Goal: Task Accomplishment & Management: Manage account settings

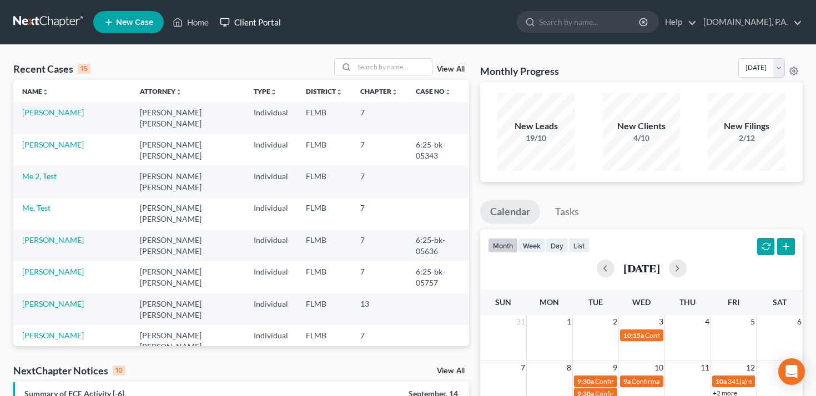
click at [260, 28] on link "Client Portal" at bounding box center [250, 22] width 72 height 20
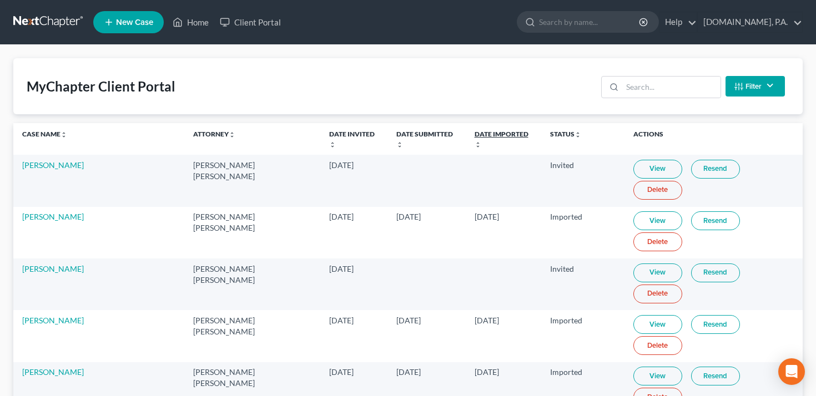
click at [494, 134] on link "Date Imported unfold_more expand_more expand_less" at bounding box center [502, 139] width 54 height 18
click at [494, 134] on link "Date Imported unfold_more expand_more expand_less" at bounding box center [501, 139] width 54 height 18
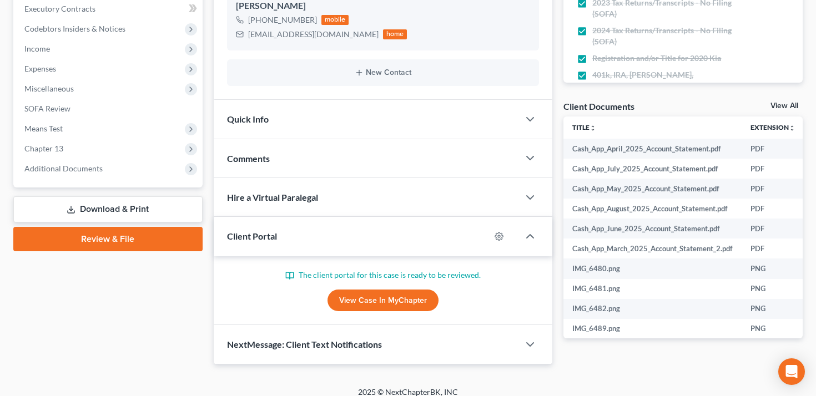
scroll to position [317, 0]
click at [502, 238] on icon "button" at bounding box center [498, 235] width 9 height 9
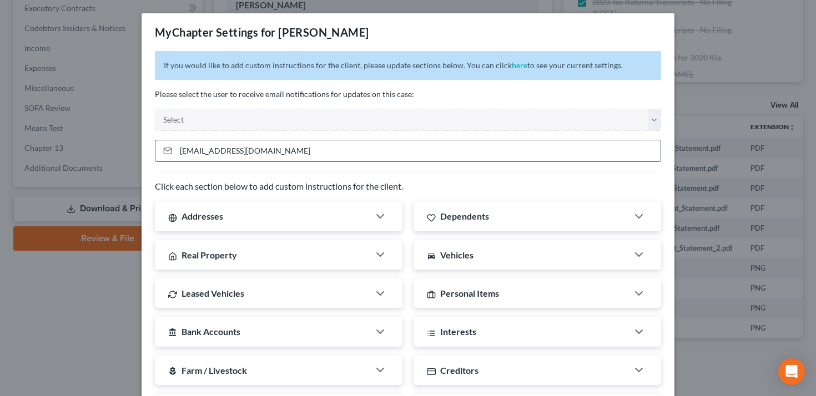
click at [417, 147] on input "[EMAIL_ADDRESS][DOMAIN_NAME]" at bounding box center [418, 150] width 485 height 21
type input "="
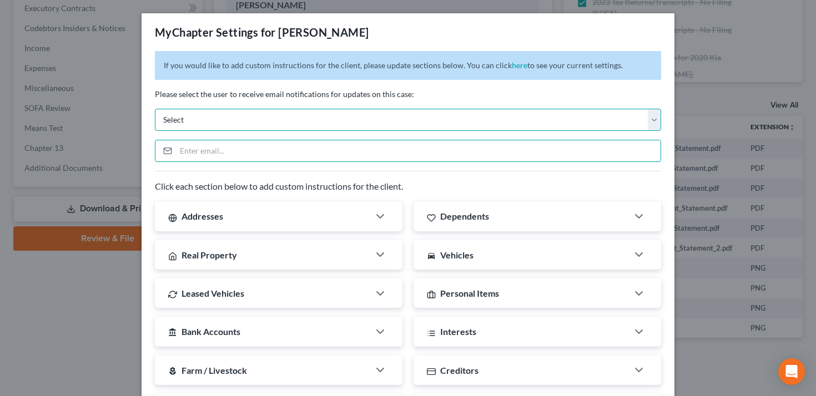
click at [389, 119] on select "Select [EMAIL_ADDRESS][DOMAIN_NAME] [PERSON_NAME][EMAIL_ADDRESS][DOMAIN_NAME] […" at bounding box center [408, 120] width 506 height 22
select select "3"
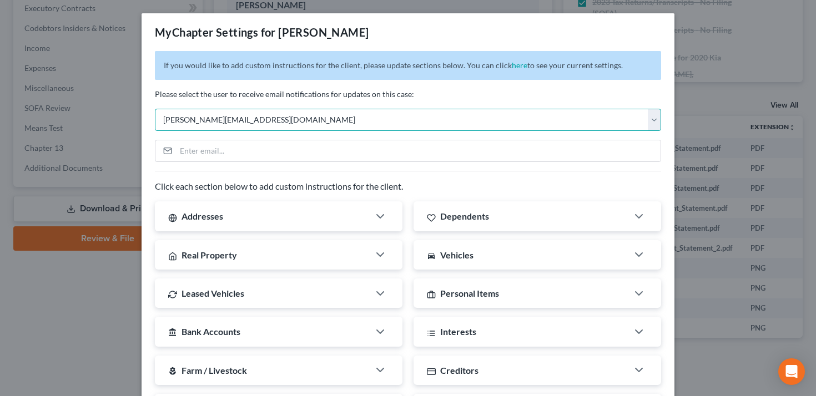
click at [155, 109] on select "Select [EMAIL_ADDRESS][DOMAIN_NAME] [PERSON_NAME][EMAIL_ADDRESS][DOMAIN_NAME] […" at bounding box center [408, 120] width 506 height 22
click at [492, 119] on select "Select [EMAIL_ADDRESS][DOMAIN_NAME] [PERSON_NAME][EMAIL_ADDRESS][DOMAIN_NAME] […" at bounding box center [408, 120] width 506 height 22
select select
click at [155, 109] on select "Select [EMAIL_ADDRESS][DOMAIN_NAME] [PERSON_NAME][EMAIL_ADDRESS][DOMAIN_NAME] […" at bounding box center [408, 120] width 506 height 22
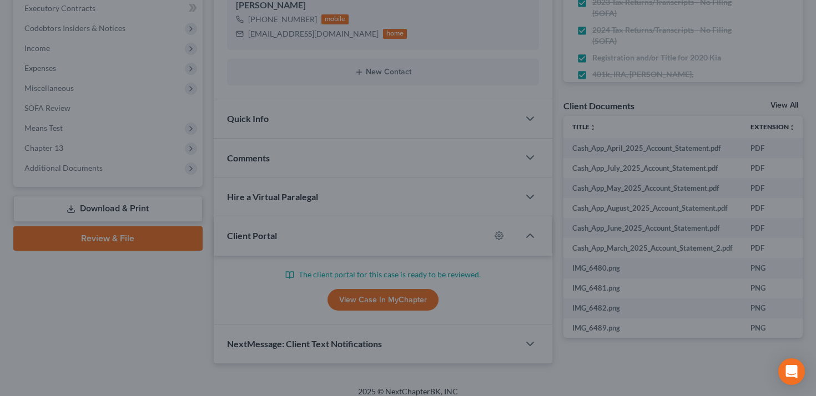
click at [780, 29] on div "MyChapter Settings for [PERSON_NAME] If you would like to add custom instructio…" at bounding box center [408, 198] width 816 height 396
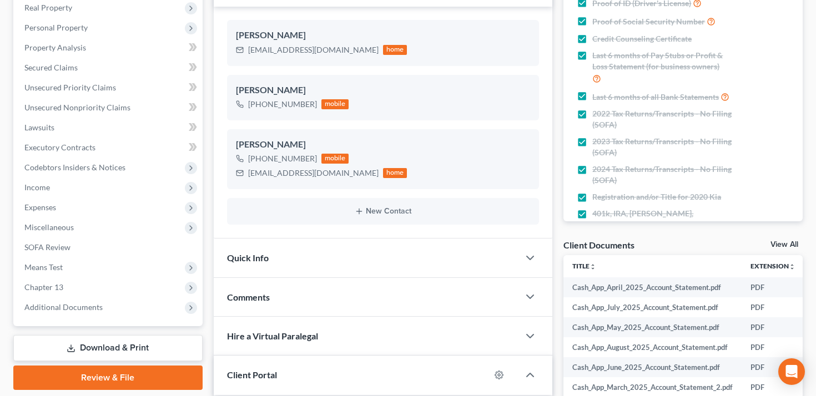
scroll to position [0, 0]
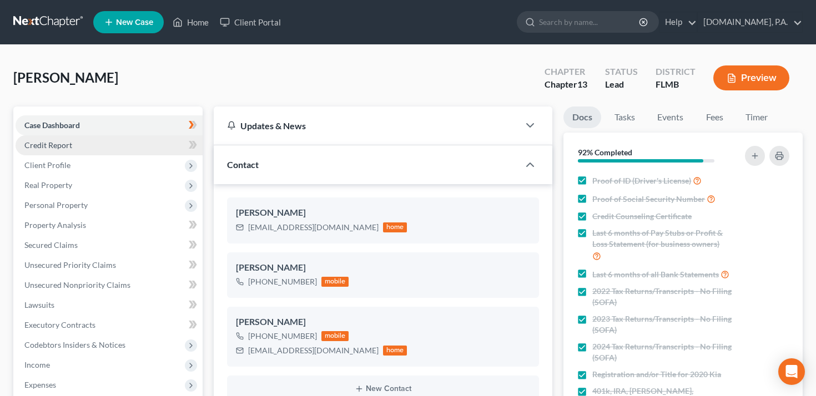
click at [116, 148] on link "Credit Report" at bounding box center [109, 145] width 187 height 20
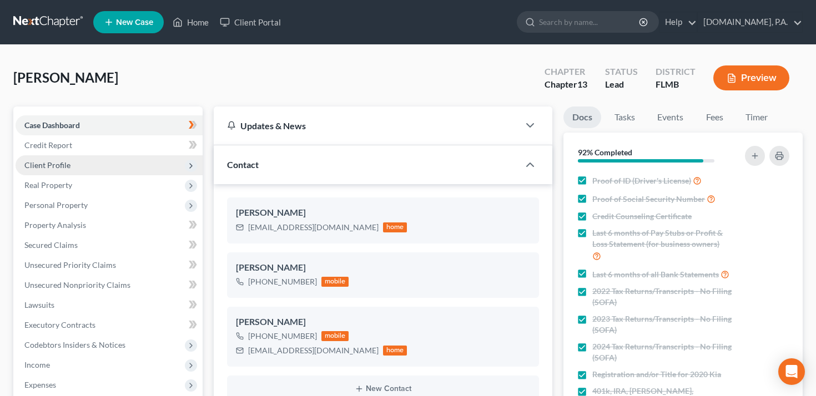
click at [116, 163] on span "Client Profile" at bounding box center [109, 165] width 187 height 20
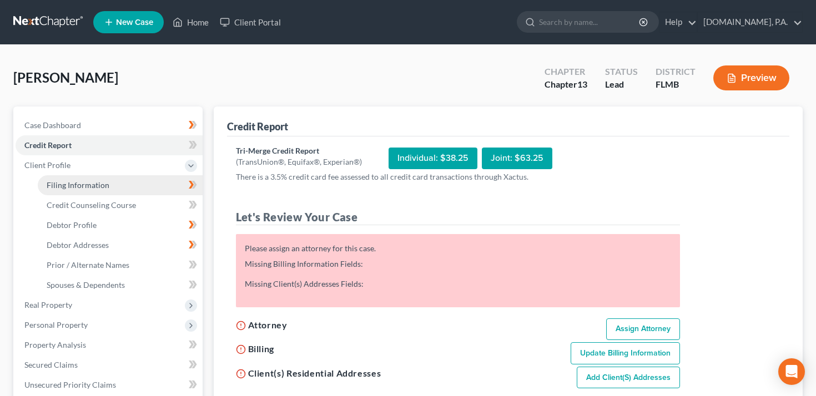
click at [117, 184] on link "Filing Information" at bounding box center [120, 185] width 165 height 20
select select "1"
select select "0"
select select "3"
select select "9"
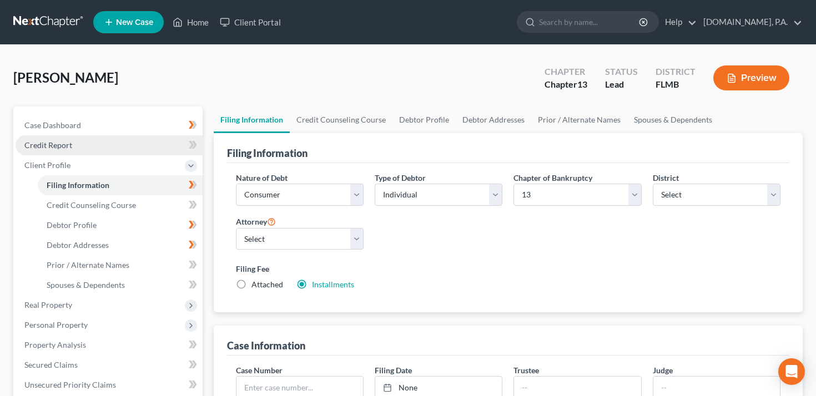
click at [80, 136] on link "Credit Report" at bounding box center [109, 145] width 187 height 20
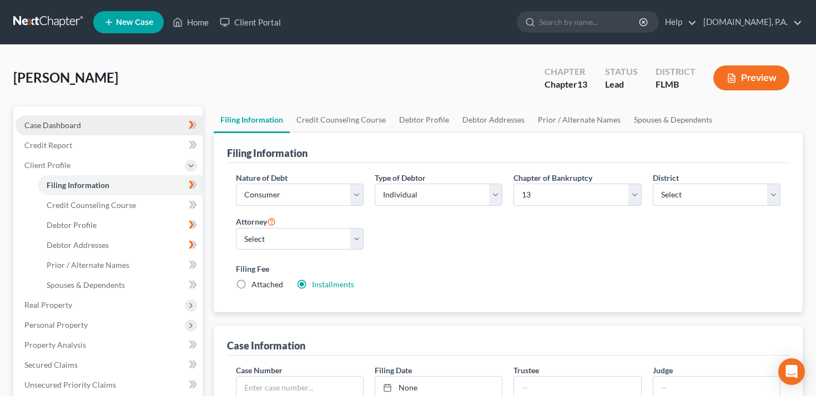
click at [80, 129] on link "Case Dashboard" at bounding box center [109, 125] width 187 height 20
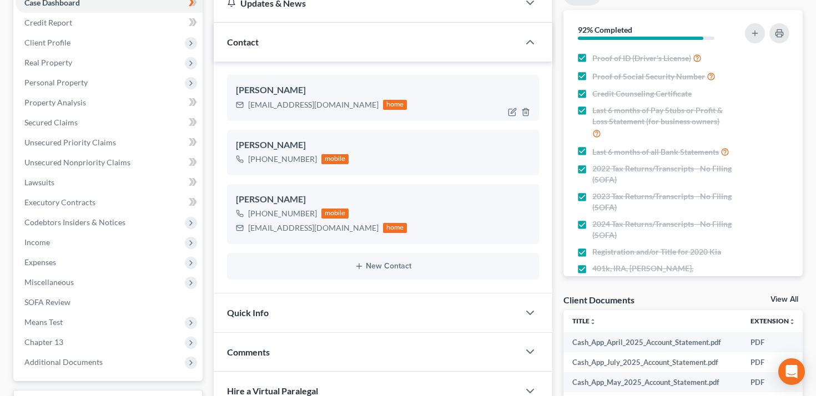
scroll to position [326, 0]
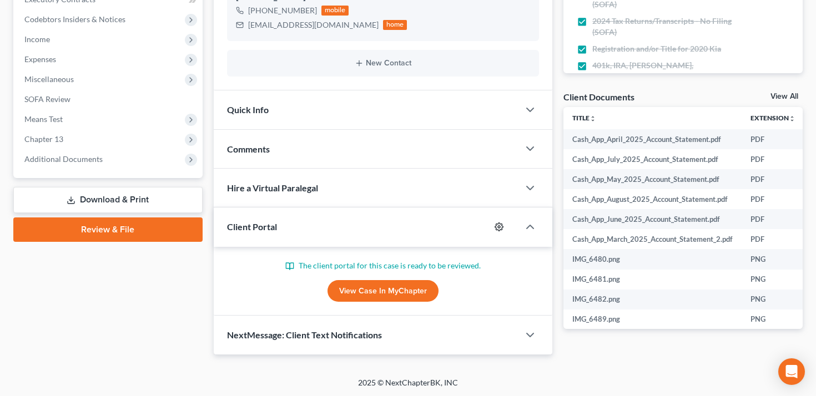
click at [497, 225] on icon "button" at bounding box center [498, 227] width 9 height 9
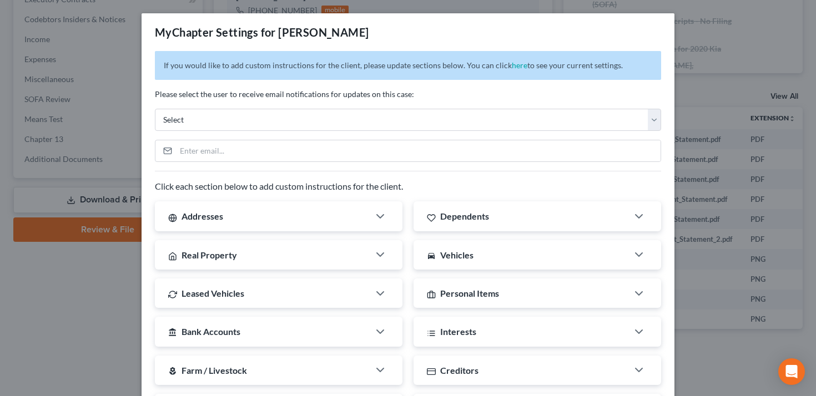
click at [395, 134] on div "If you would like to add custom instructions for the client, please update sect…" at bounding box center [408, 343] width 533 height 585
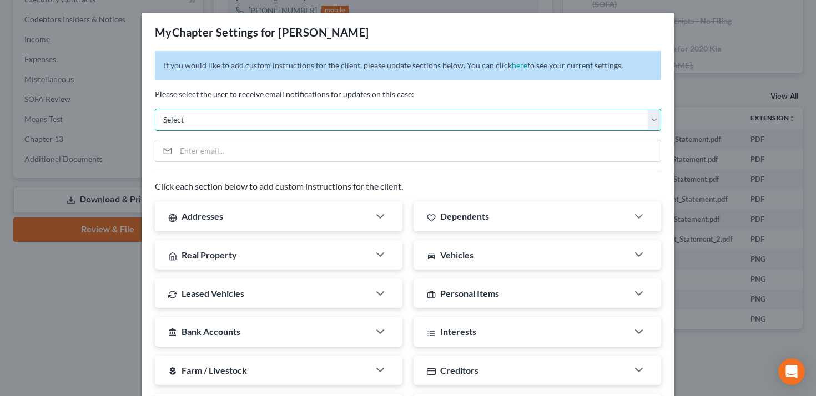
click at [401, 123] on select "Select [EMAIL_ADDRESS][DOMAIN_NAME] [PERSON_NAME][EMAIL_ADDRESS][DOMAIN_NAME] […" at bounding box center [408, 120] width 506 height 22
select select "0"
click at [155, 109] on select "Select [EMAIL_ADDRESS][DOMAIN_NAME] [PERSON_NAME][EMAIL_ADDRESS][DOMAIN_NAME] […" at bounding box center [408, 120] width 506 height 22
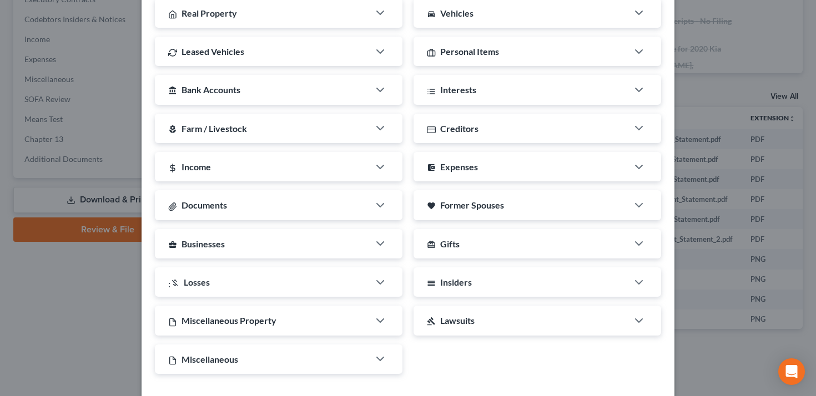
scroll to position [288, 0]
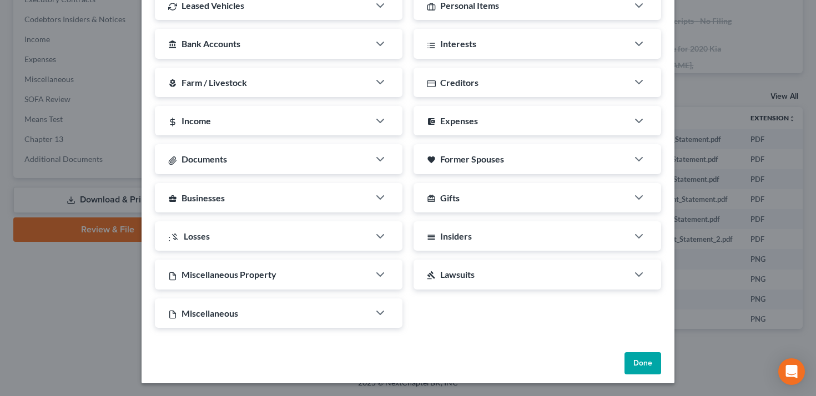
click at [635, 360] on button "Done" at bounding box center [642, 363] width 37 height 22
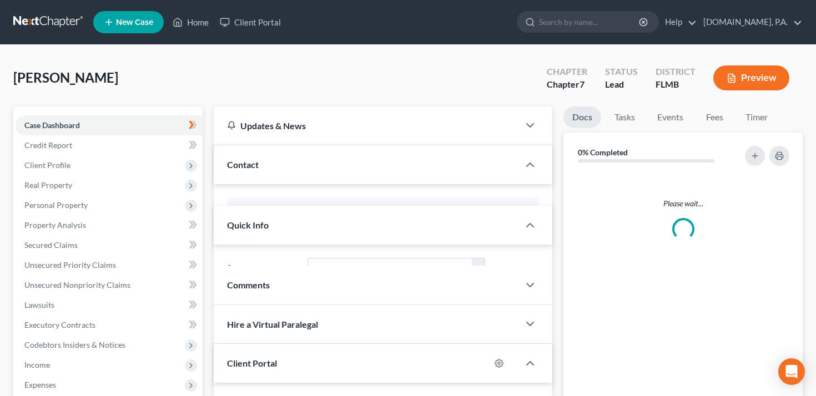
select select "4"
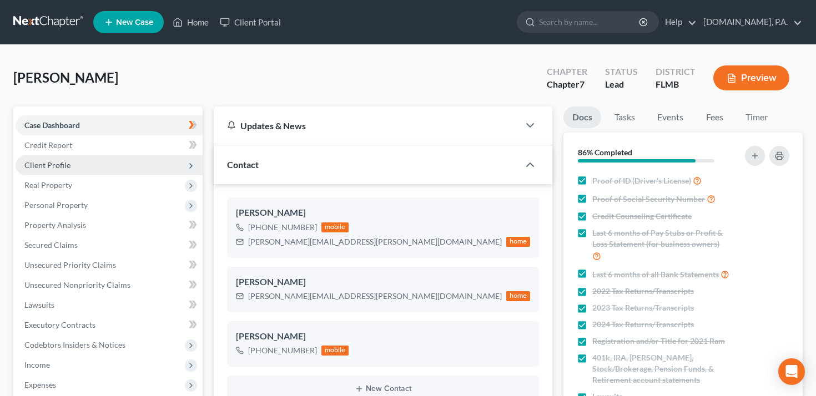
click at [123, 164] on span "Client Profile" at bounding box center [109, 165] width 187 height 20
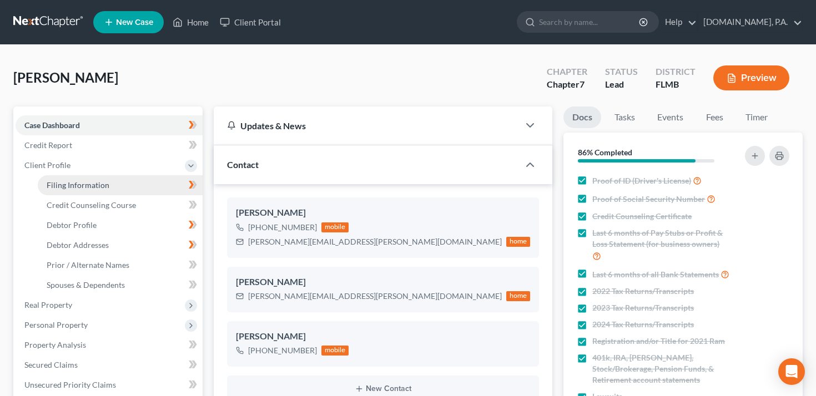
click at [122, 184] on link "Filing Information" at bounding box center [120, 185] width 165 height 20
select select "1"
select select "0"
select select "9"
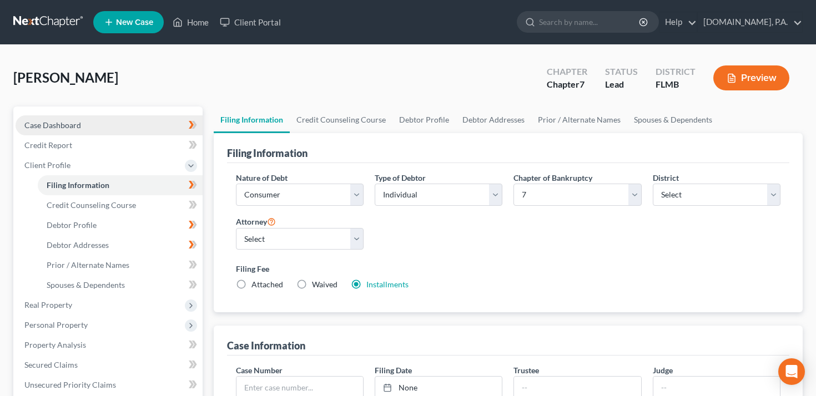
click at [123, 125] on link "Case Dashboard" at bounding box center [109, 125] width 187 height 20
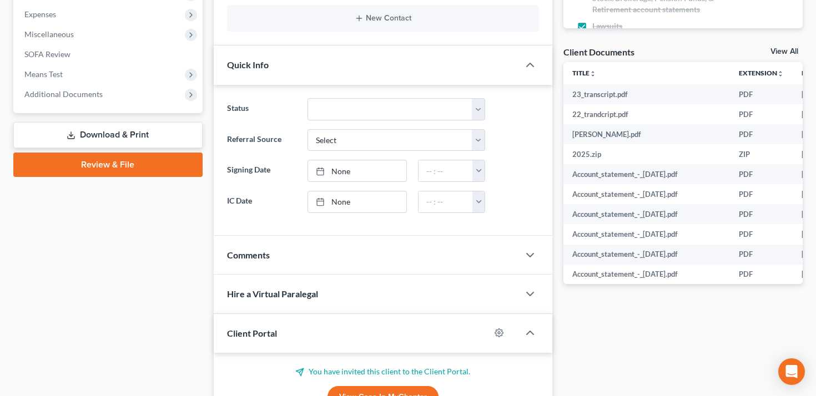
scroll to position [427, 0]
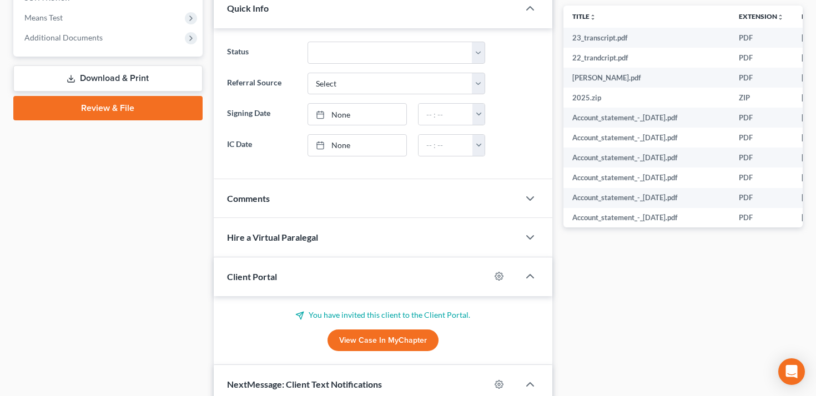
click at [504, 280] on div at bounding box center [504, 277] width 29 height 18
click at [499, 278] on icon "button" at bounding box center [498, 276] width 9 height 9
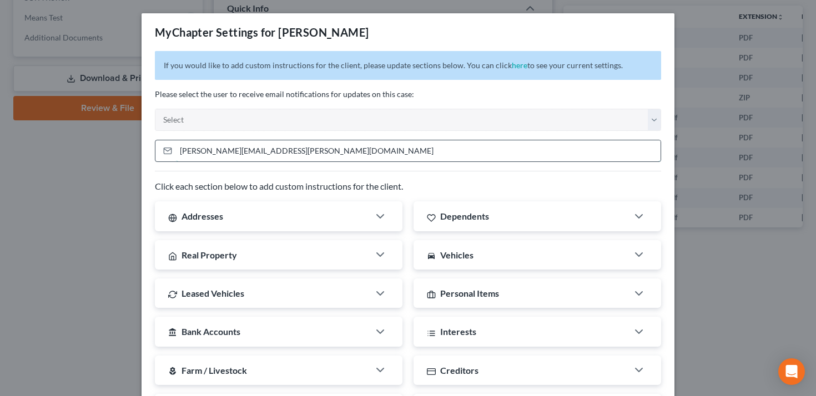
click at [349, 154] on input "brady.shull@gmail.com" at bounding box center [418, 150] width 485 height 21
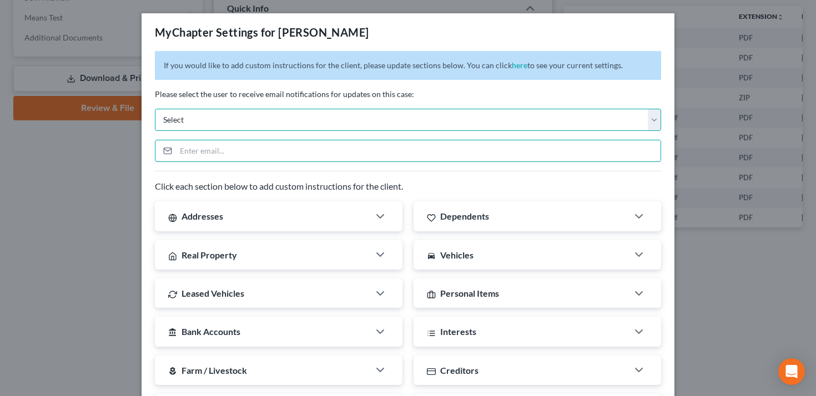
click at [347, 118] on select "Select [EMAIL_ADDRESS][DOMAIN_NAME] [PERSON_NAME][EMAIL_ADDRESS][DOMAIN_NAME] […" at bounding box center [408, 120] width 506 height 22
select select "0"
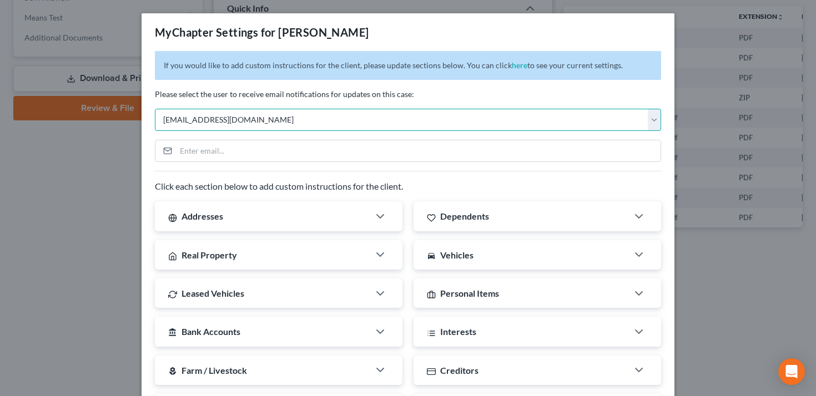
click at [155, 109] on select "Select [EMAIL_ADDRESS][DOMAIN_NAME] [PERSON_NAME][EMAIL_ADDRESS][DOMAIN_NAME] […" at bounding box center [408, 120] width 506 height 22
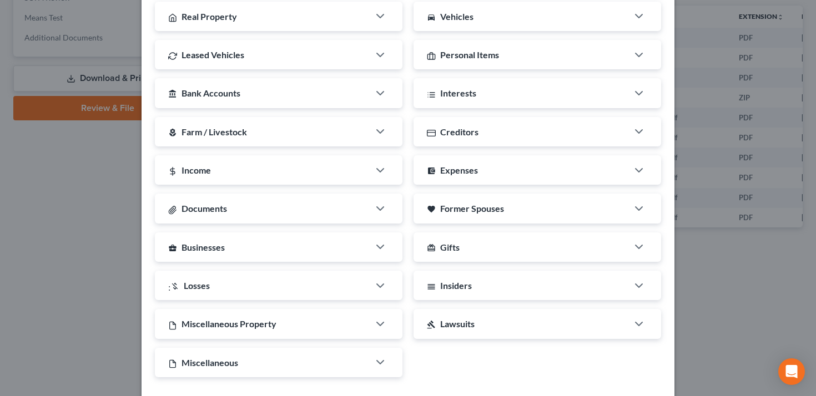
scroll to position [288, 0]
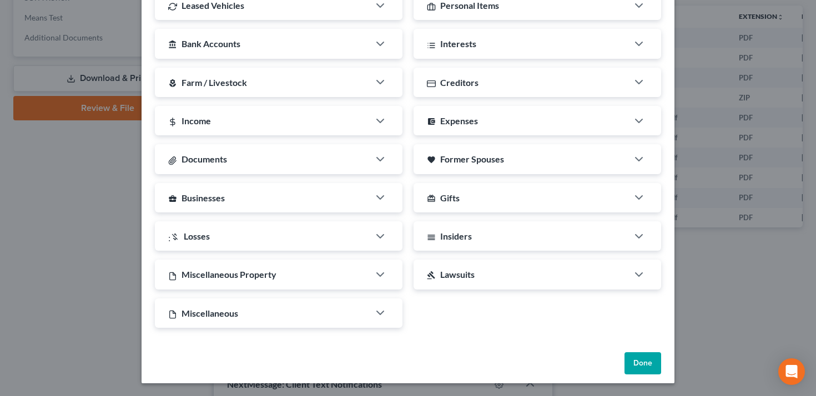
click at [643, 364] on button "Done" at bounding box center [642, 363] width 37 height 22
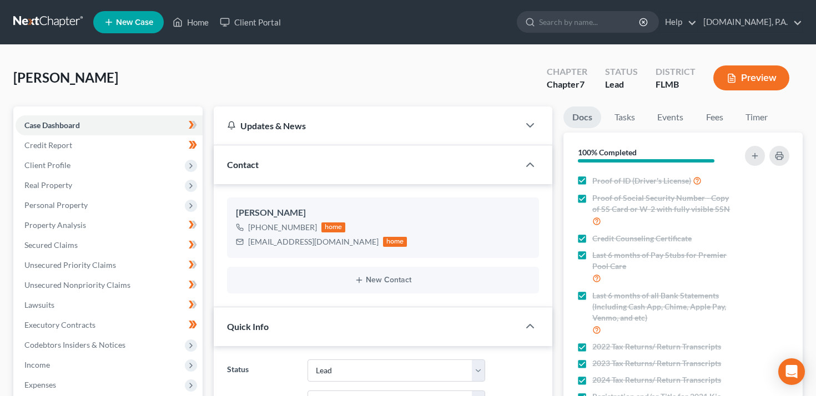
select select "4"
click at [110, 143] on link "Credit Report" at bounding box center [109, 145] width 187 height 20
click at [105, 162] on span "Client Profile" at bounding box center [109, 165] width 187 height 20
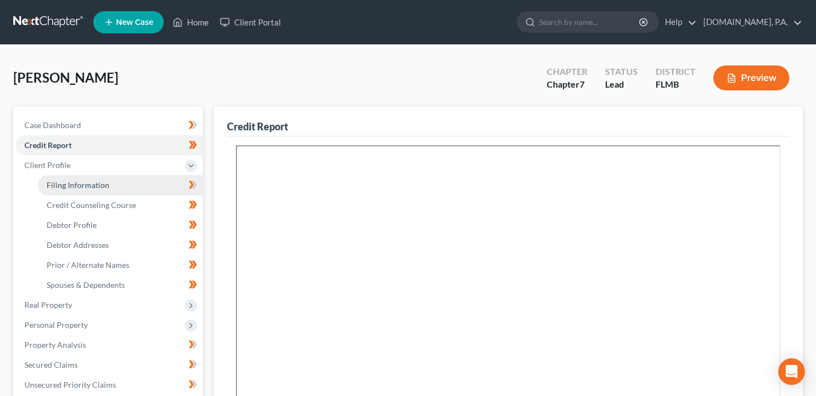
click at [105, 185] on span "Filing Information" at bounding box center [78, 184] width 63 height 9
select select "1"
select select "0"
select select "9"
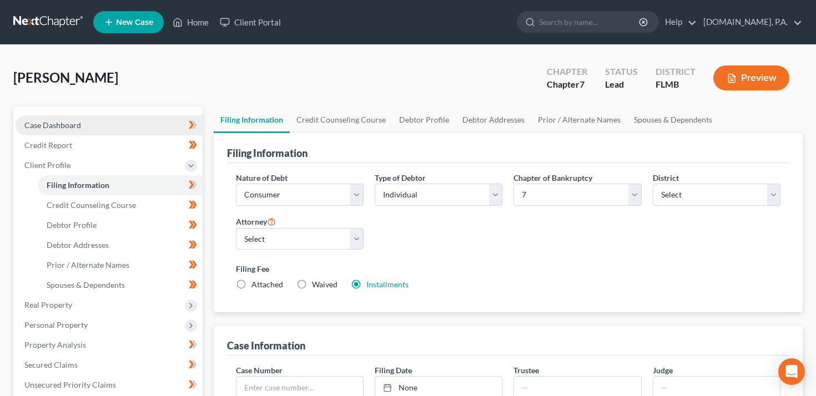
click at [134, 126] on link "Case Dashboard" at bounding box center [109, 125] width 187 height 20
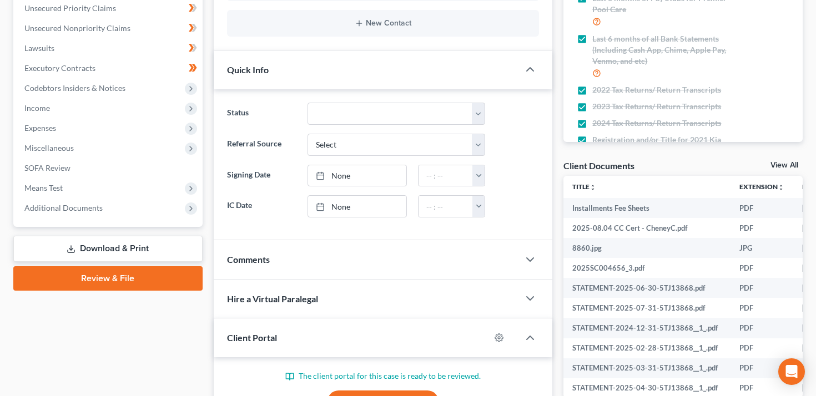
scroll to position [323, 0]
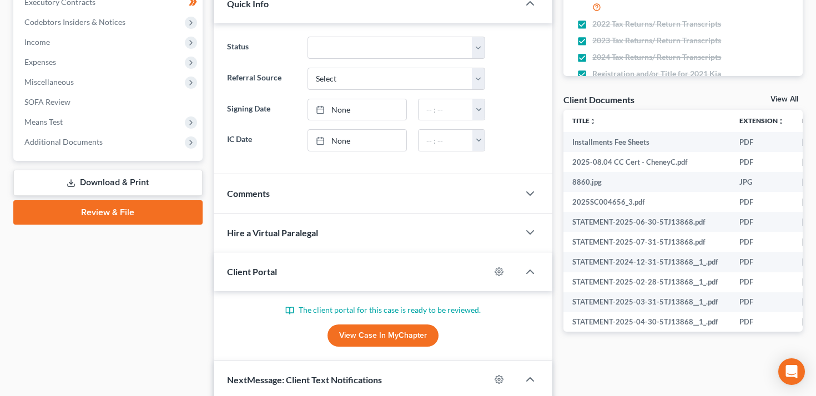
click at [503, 266] on div at bounding box center [504, 272] width 29 height 18
click at [501, 269] on icon "button" at bounding box center [499, 272] width 8 height 8
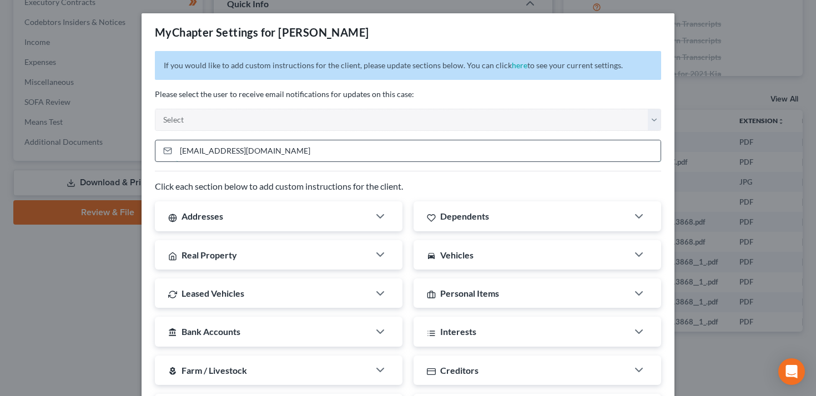
click at [386, 154] on input "cbcheney@gmail.com" at bounding box center [418, 150] width 485 height 21
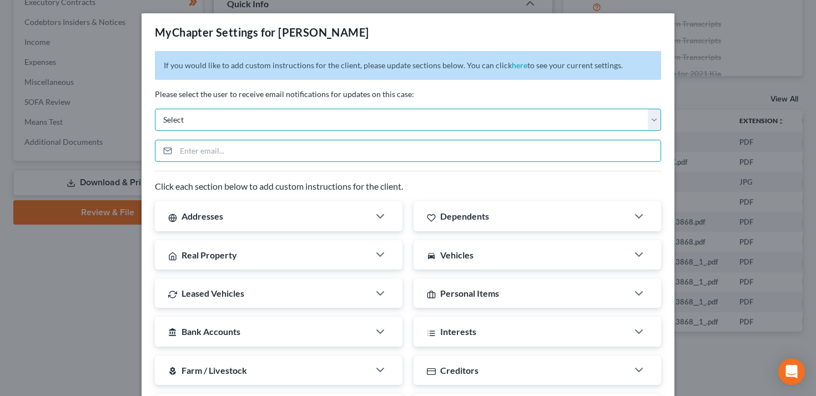
click at [365, 125] on select "Select [EMAIL_ADDRESS][DOMAIN_NAME] [PERSON_NAME][EMAIL_ADDRESS][DOMAIN_NAME] […" at bounding box center [408, 120] width 506 height 22
select select "0"
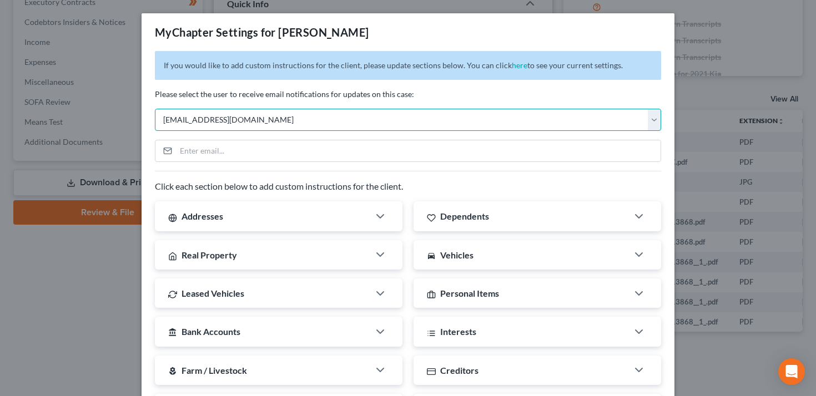
click at [155, 109] on select "Select [EMAIL_ADDRESS][DOMAIN_NAME] [PERSON_NAME][EMAIL_ADDRESS][DOMAIN_NAME] […" at bounding box center [408, 120] width 506 height 22
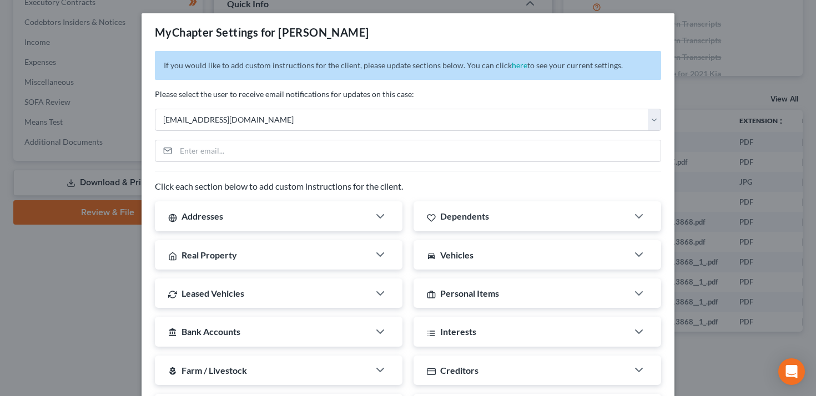
click at [421, 97] on p "Please select the user to receive email notifications for updates on this case:" at bounding box center [408, 94] width 506 height 11
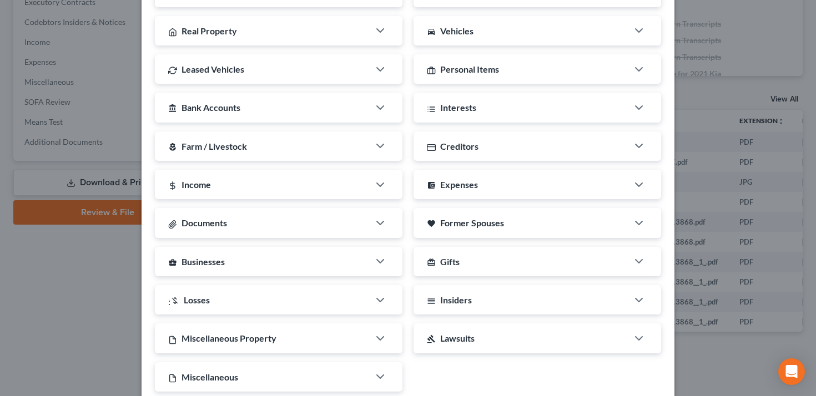
scroll to position [288, 0]
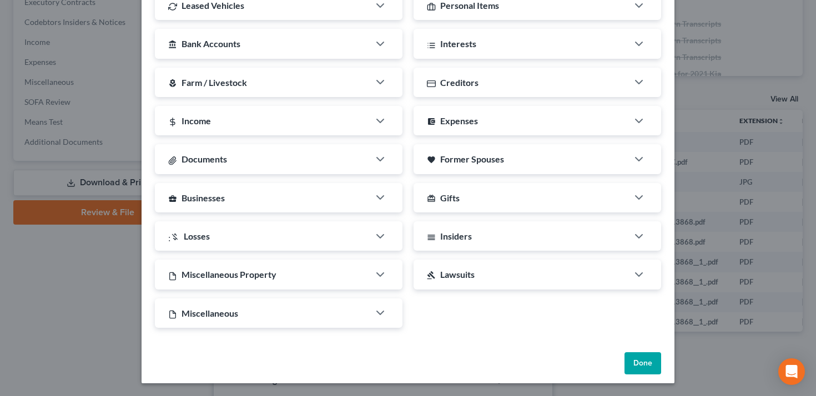
click at [649, 356] on button "Done" at bounding box center [642, 363] width 37 height 22
